Goal: Navigation & Orientation: Find specific page/section

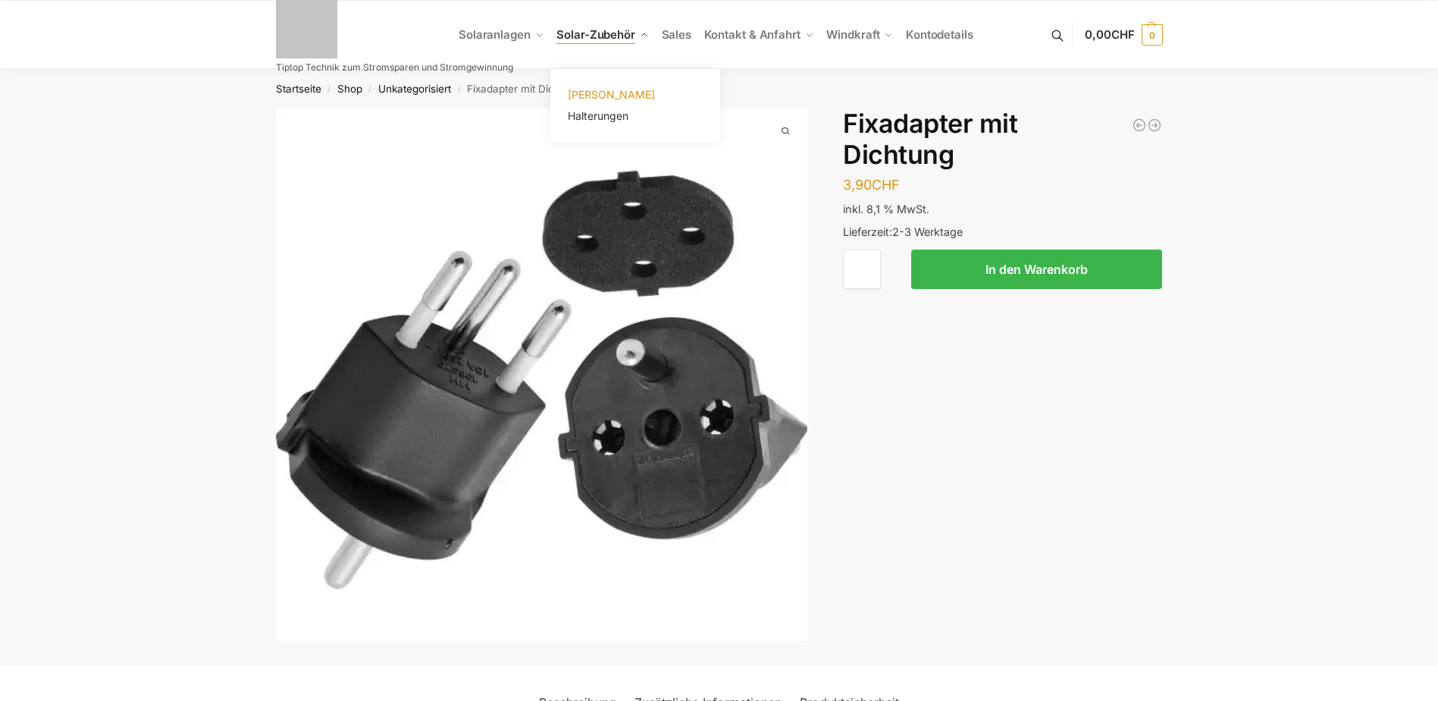
click at [614, 90] on span "[PERSON_NAME]" at bounding box center [611, 94] width 87 height 13
click at [616, 96] on span "[PERSON_NAME]" at bounding box center [611, 94] width 87 height 13
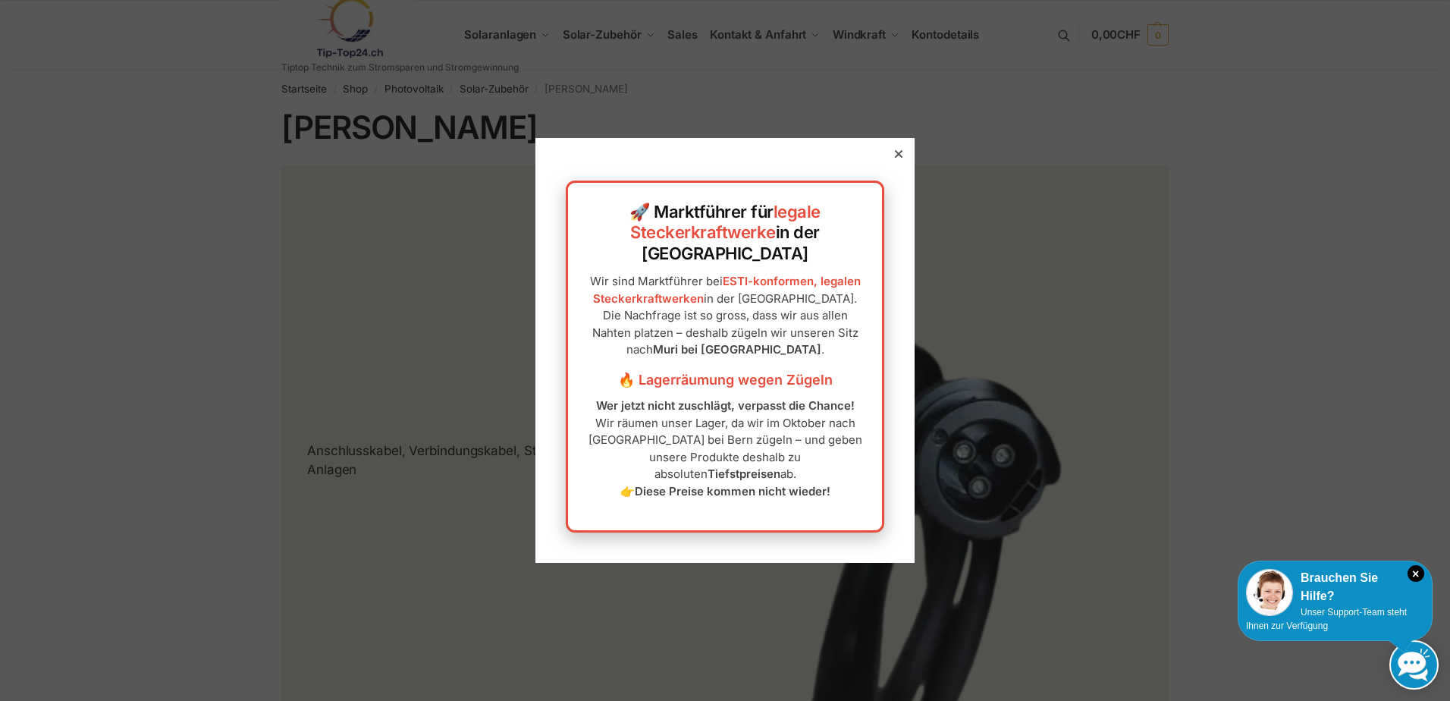
click at [895, 158] on icon at bounding box center [899, 154] width 8 height 8
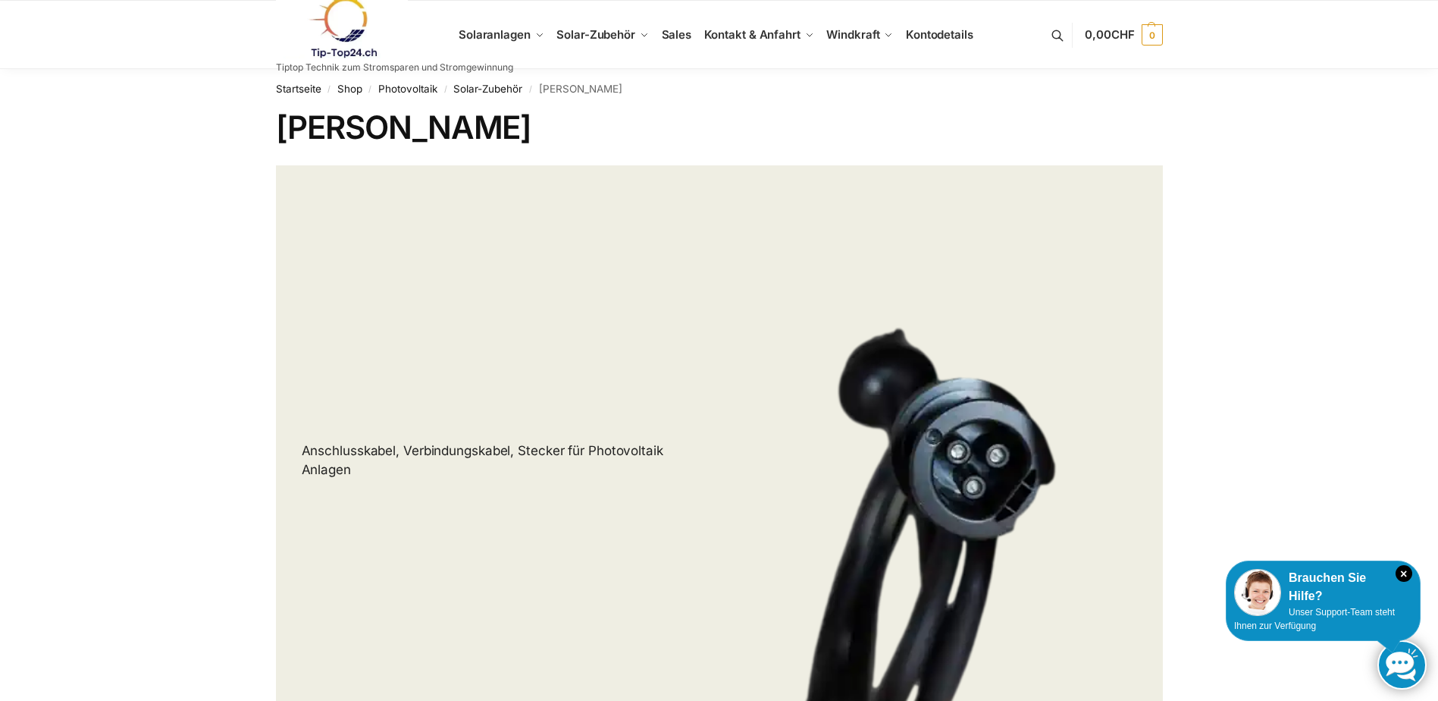
click at [497, 33] on link at bounding box center [394, 27] width 237 height 61
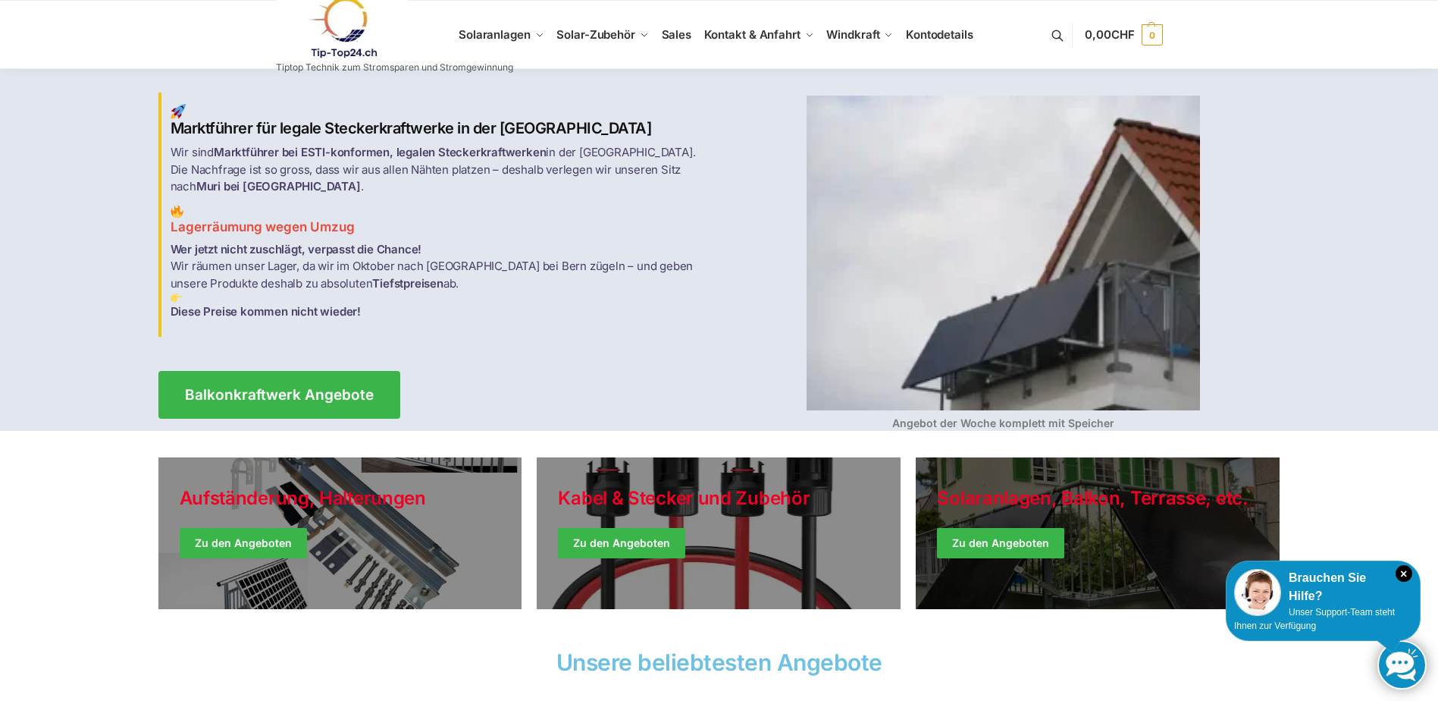
click at [990, 496] on link "Winter Jackets" at bounding box center [1098, 533] width 364 height 152
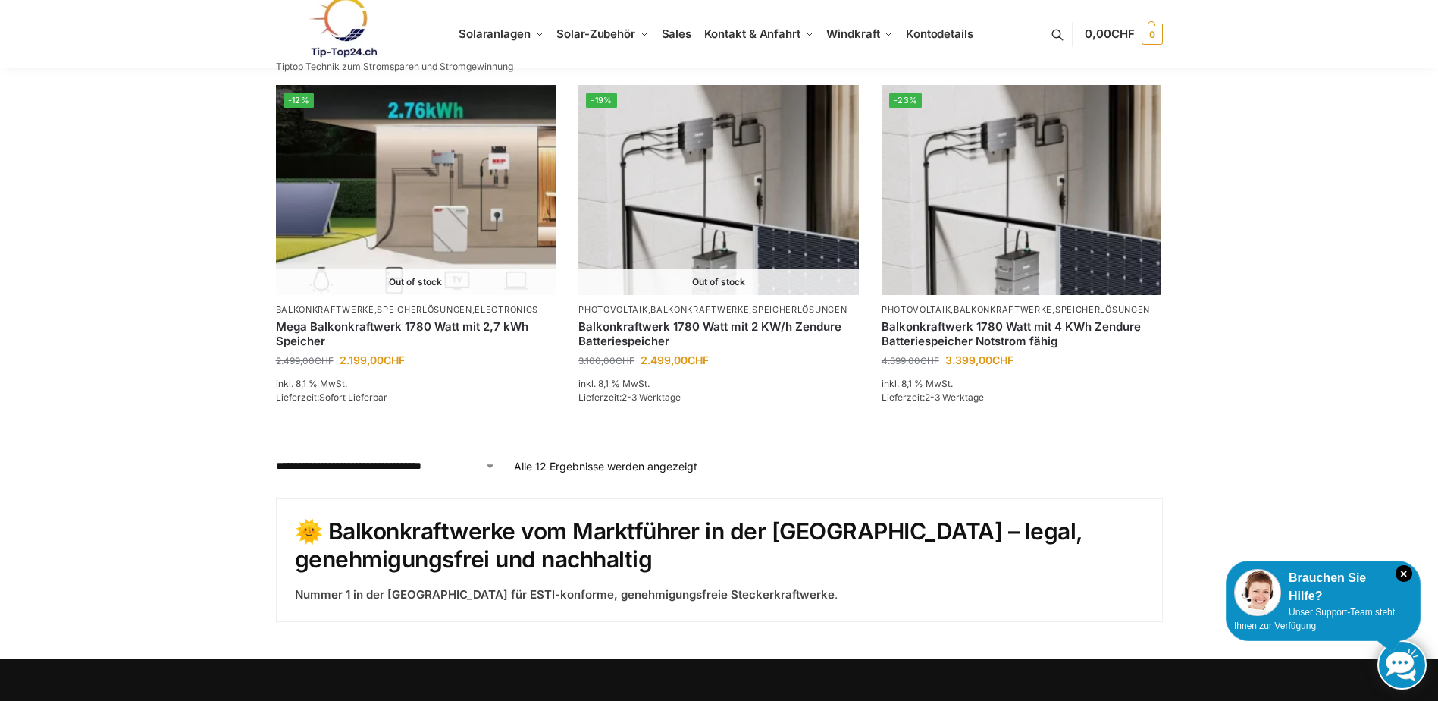
scroll to position [910, 0]
